Goal: Task Accomplishment & Management: Manage account settings

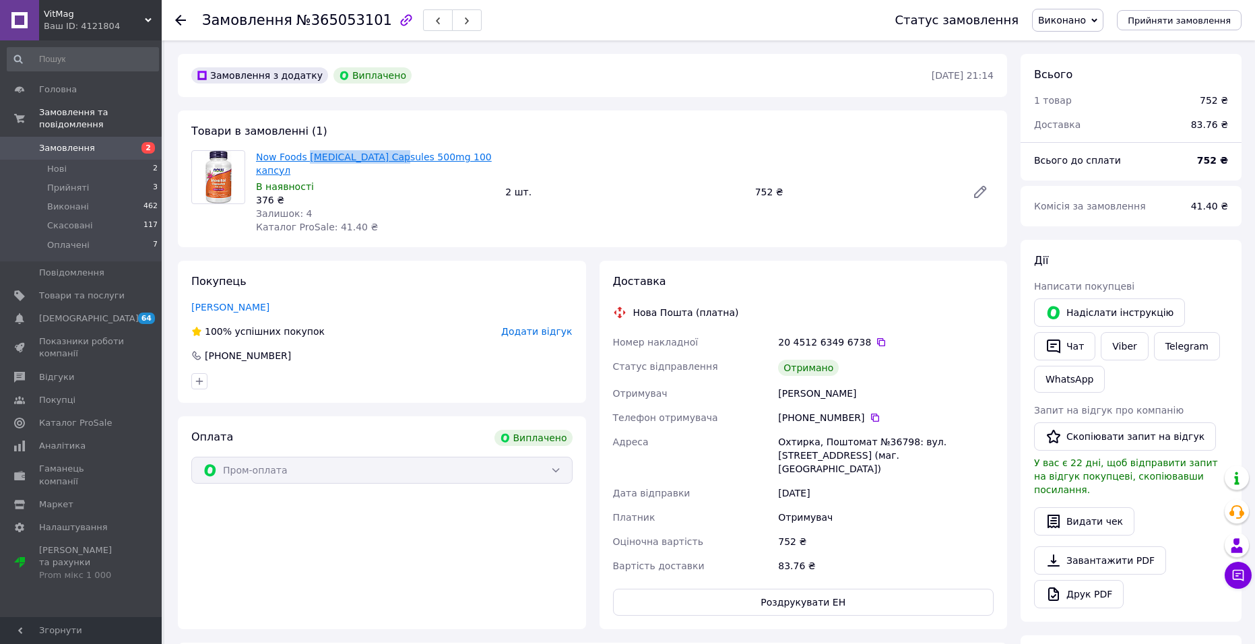
drag, startPoint x: 305, startPoint y: 158, endPoint x: 377, endPoint y: 158, distance: 72.1
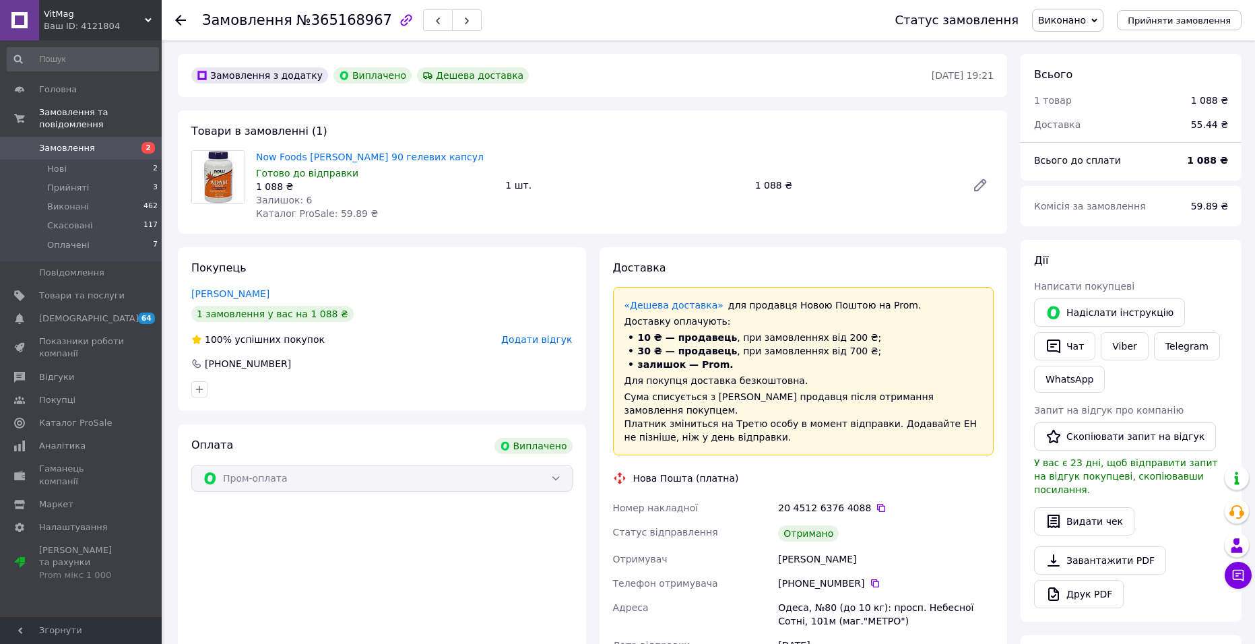
scroll to position [11, 0]
drag, startPoint x: 305, startPoint y: 157, endPoint x: 344, endPoint y: 158, distance: 39.1
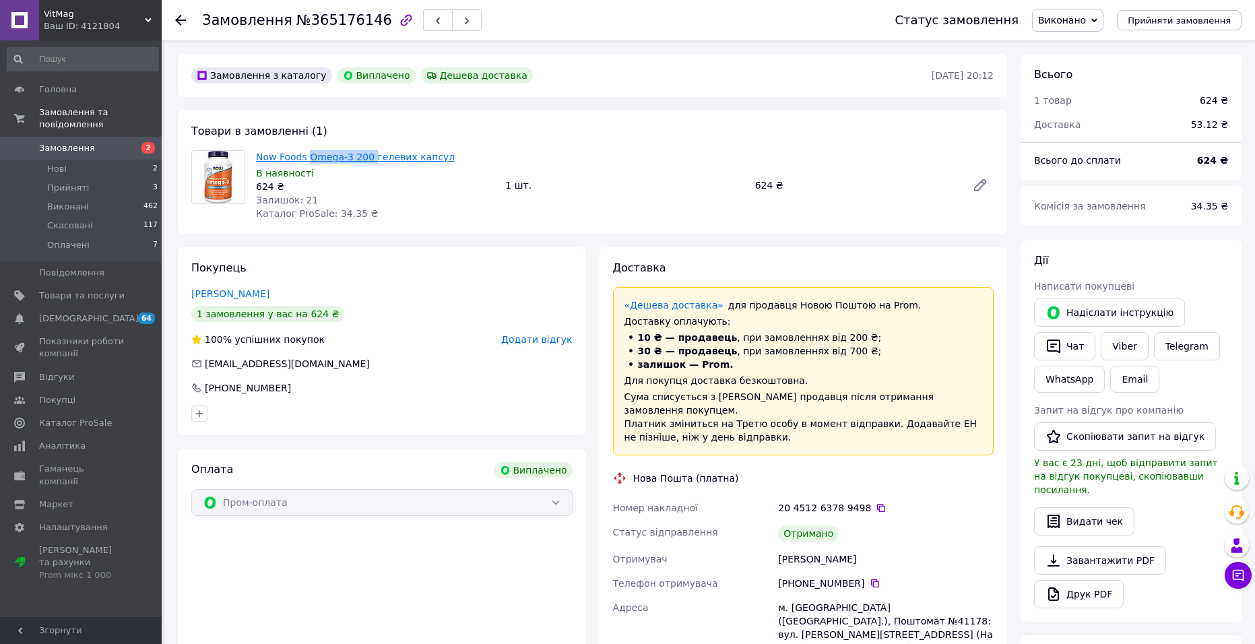
drag, startPoint x: 306, startPoint y: 155, endPoint x: 364, endPoint y: 160, distance: 58.9
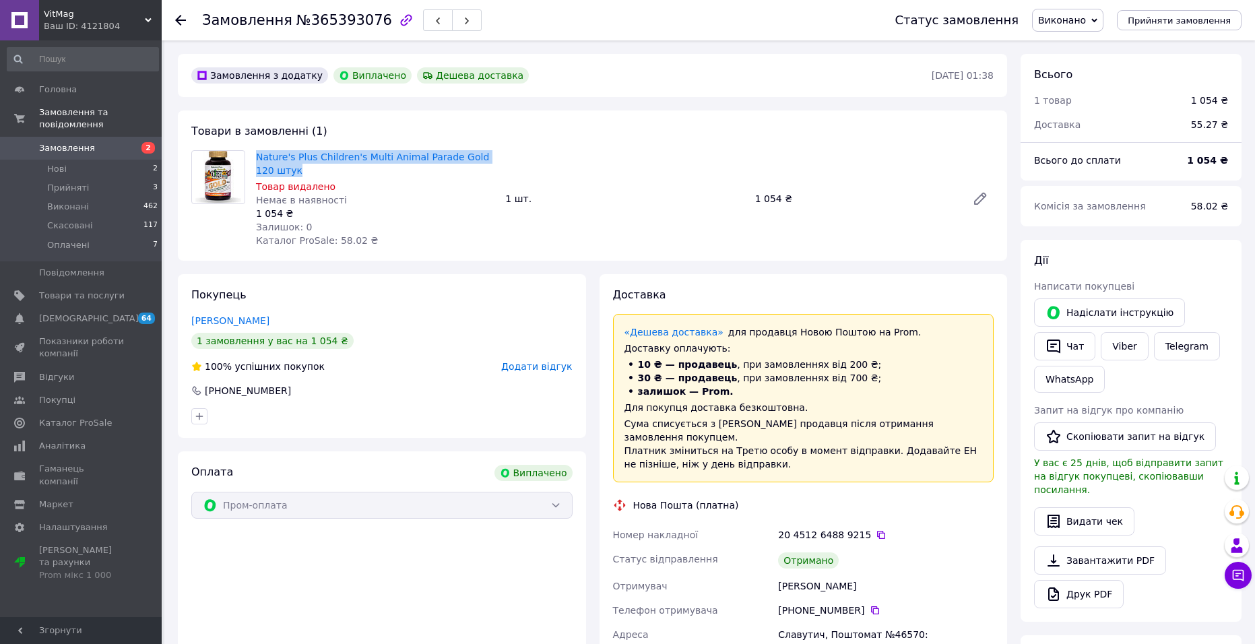
drag, startPoint x: 257, startPoint y: 150, endPoint x: 291, endPoint y: 169, distance: 39.5
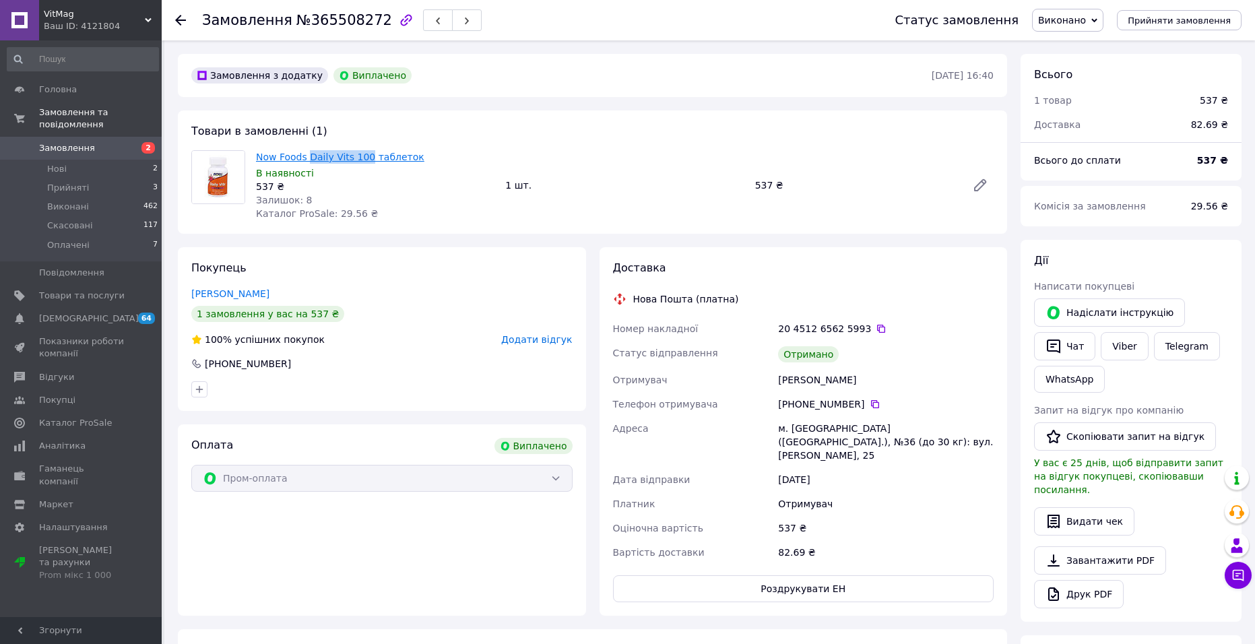
drag, startPoint x: 305, startPoint y: 159, endPoint x: 361, endPoint y: 158, distance: 56.6
copy link "Daily Vits 100"
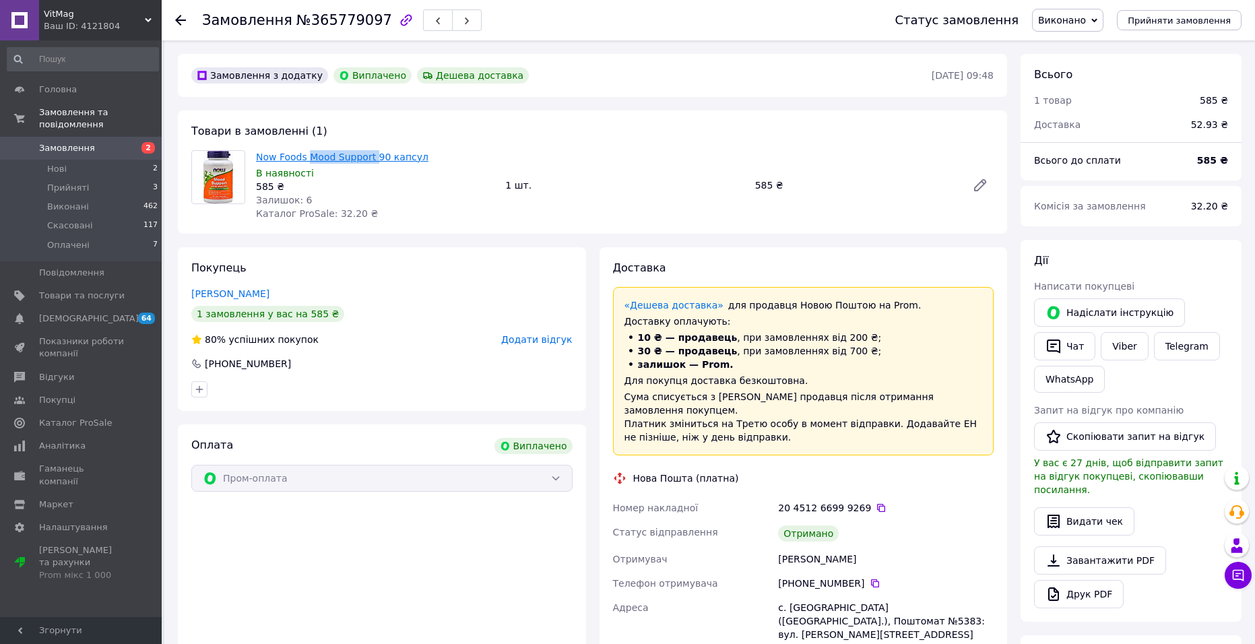
drag, startPoint x: 310, startPoint y: 158, endPoint x: 369, endPoint y: 154, distance: 59.4
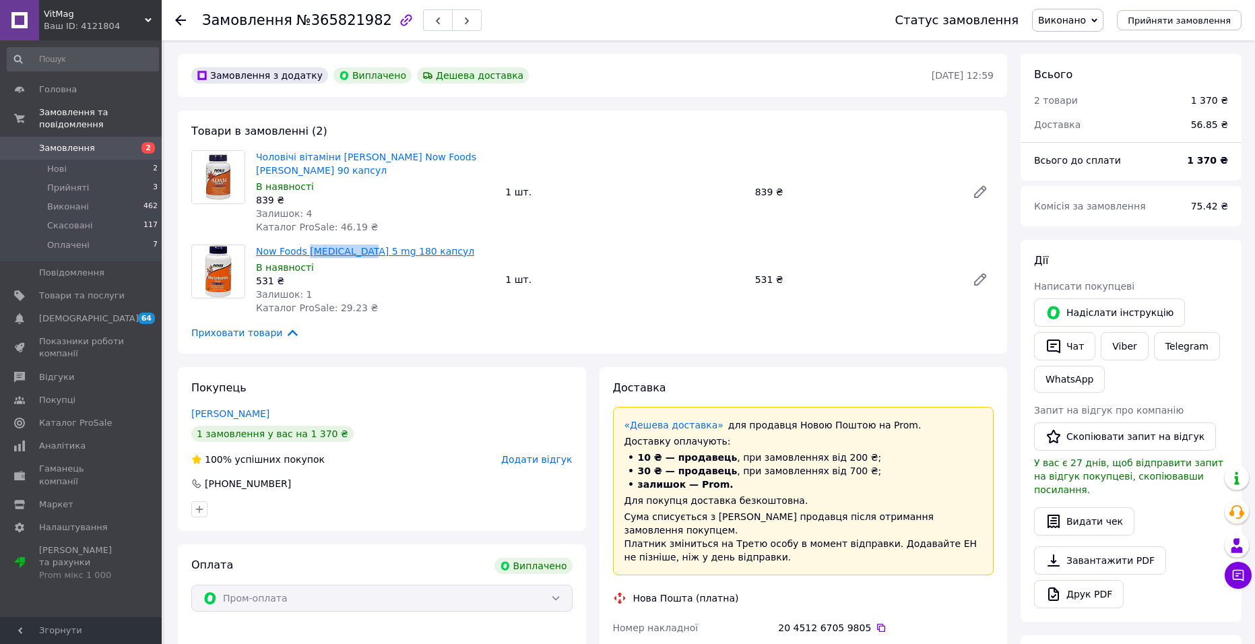
drag, startPoint x: 305, startPoint y: 238, endPoint x: 358, endPoint y: 238, distance: 52.6
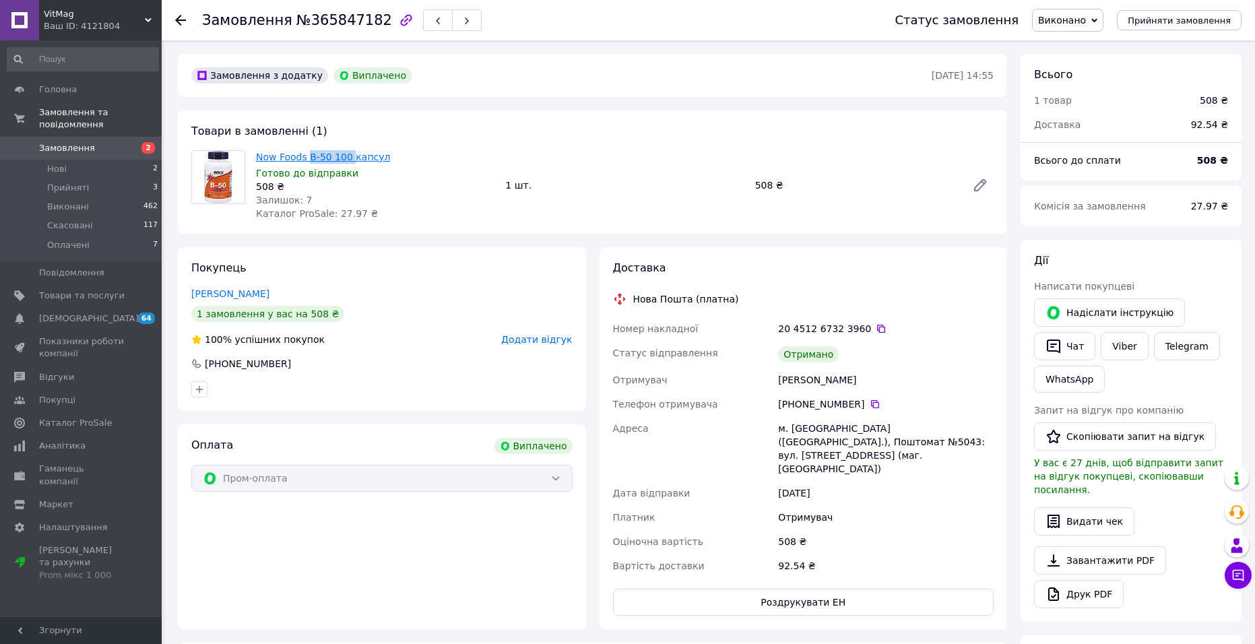
drag, startPoint x: 305, startPoint y: 160, endPoint x: 346, endPoint y: 158, distance: 40.5
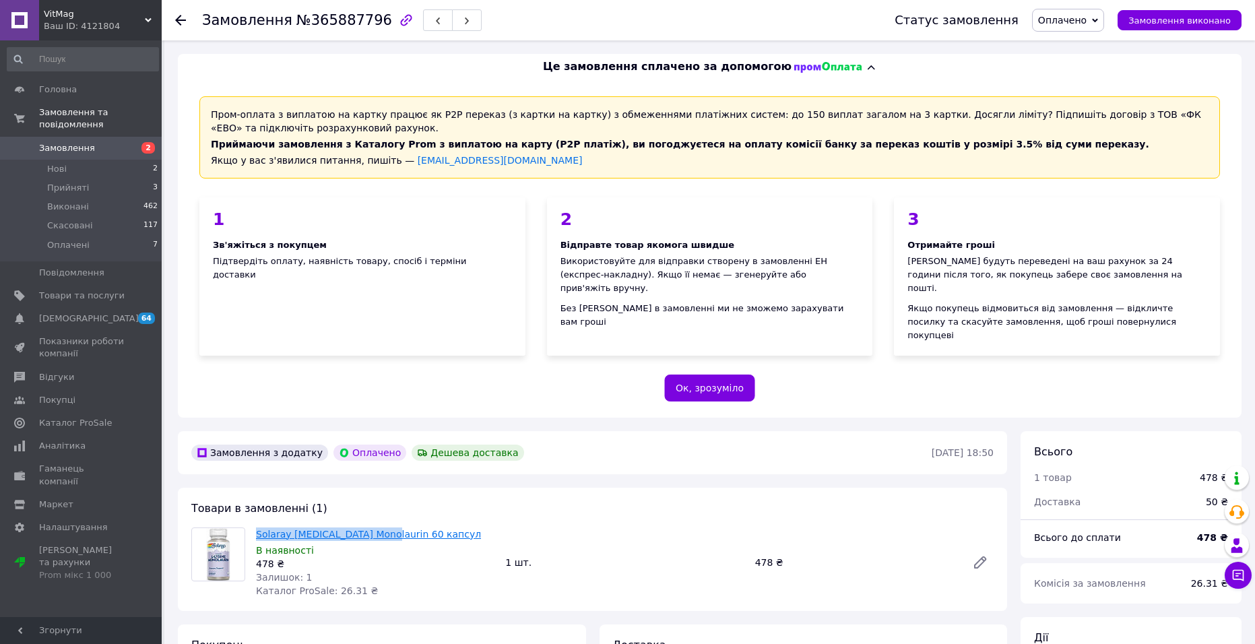
drag, startPoint x: 251, startPoint y: 505, endPoint x: 374, endPoint y: 507, distance: 122.6
click at [374, 525] on div "Solaray L-Lysine Monolaurin 60 капсул В наявності 478 ₴ Залишок: 1 Каталог ProS…" at bounding box center [375, 562] width 249 height 75
copy link "Solaray L-Lysine Monolaurin"
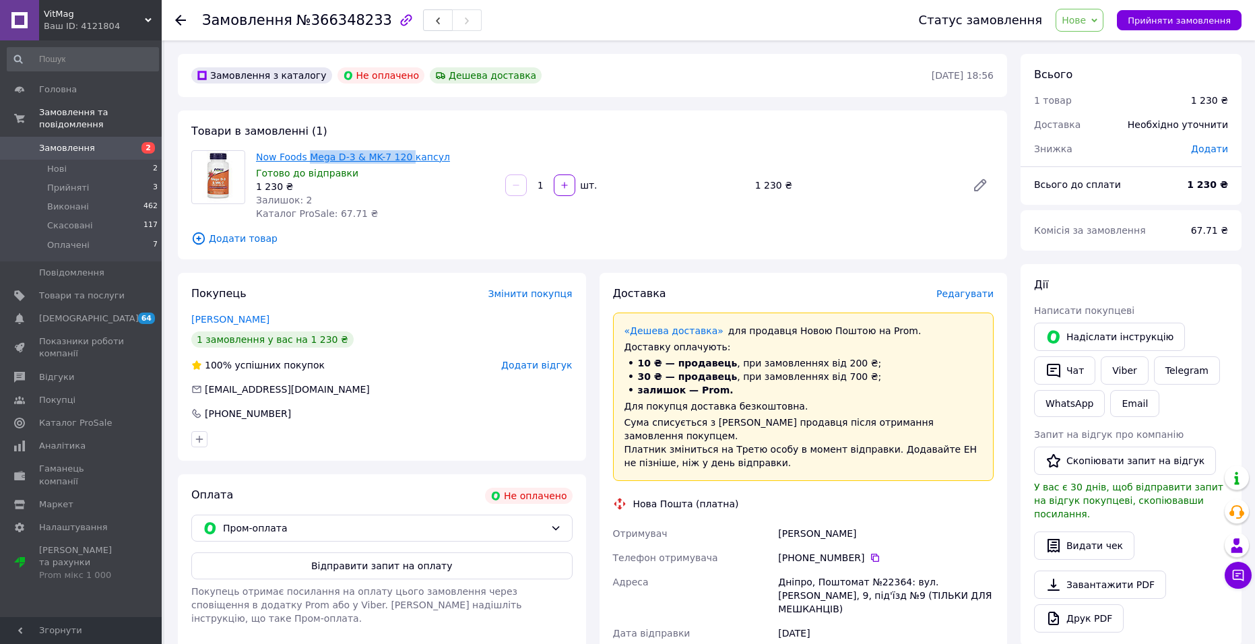
drag, startPoint x: 308, startPoint y: 154, endPoint x: 403, endPoint y: 156, distance: 95.0
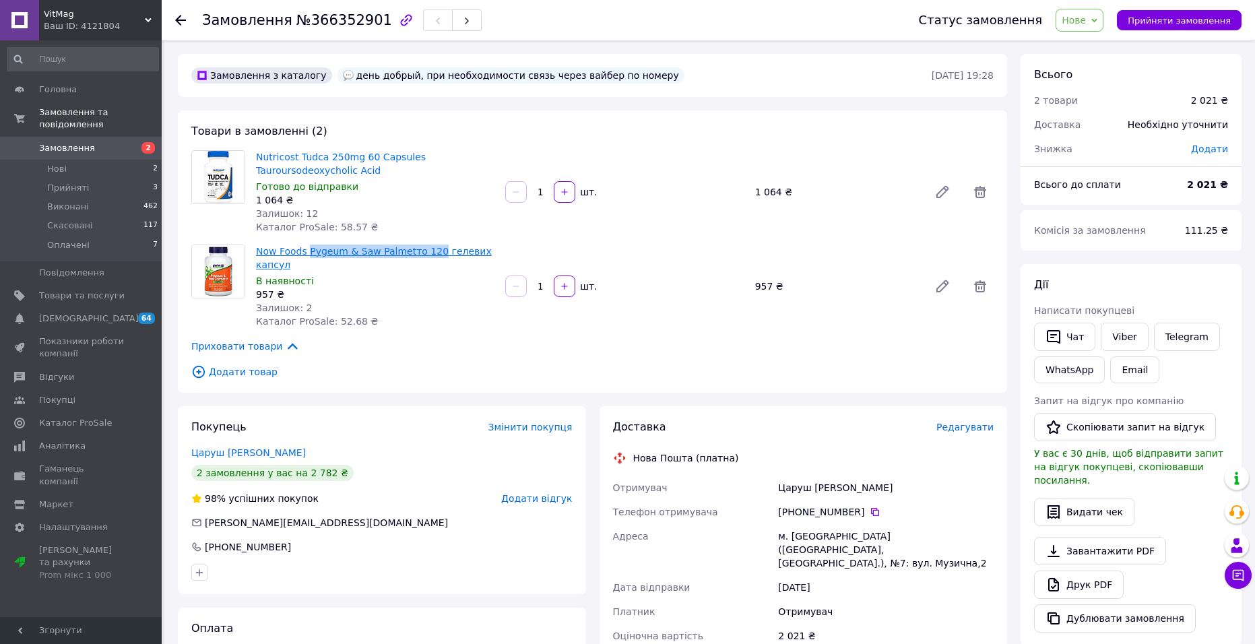
drag, startPoint x: 305, startPoint y: 250, endPoint x: 426, endPoint y: 250, distance: 121.3
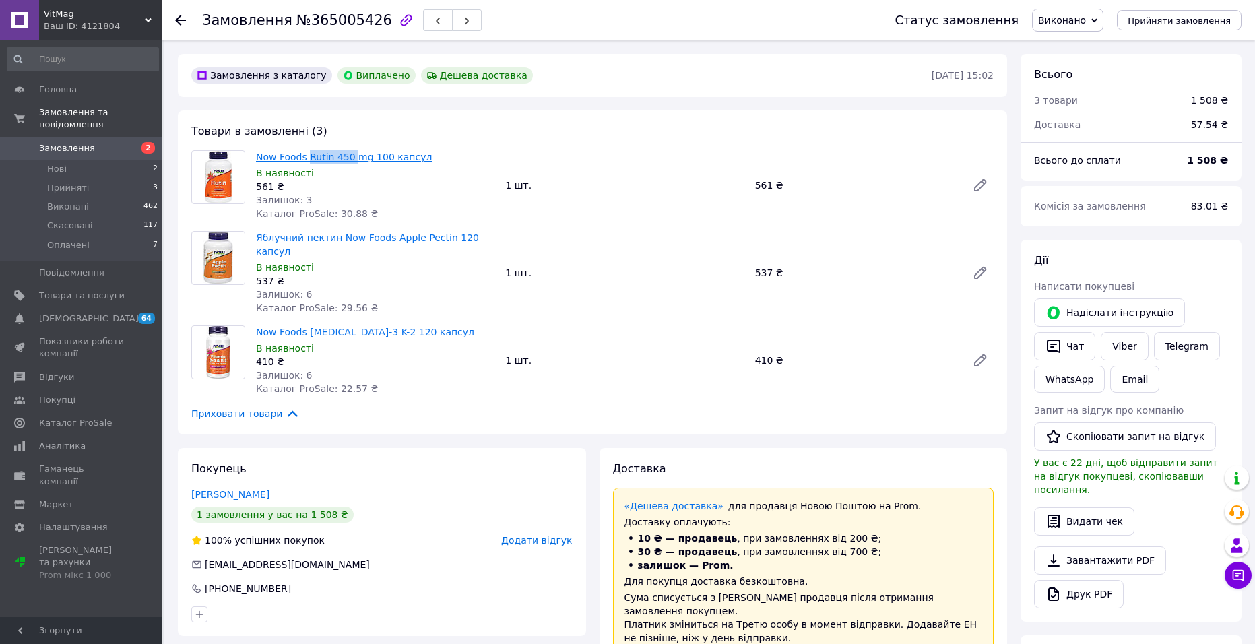
drag, startPoint x: 306, startPoint y: 157, endPoint x: 347, endPoint y: 156, distance: 41.1
drag, startPoint x: 383, startPoint y: 240, endPoint x: 437, endPoint y: 239, distance: 53.9
drag, startPoint x: 308, startPoint y: 319, endPoint x: 389, endPoint y: 319, distance: 81.5
